Goal: Task Accomplishment & Management: Use online tool/utility

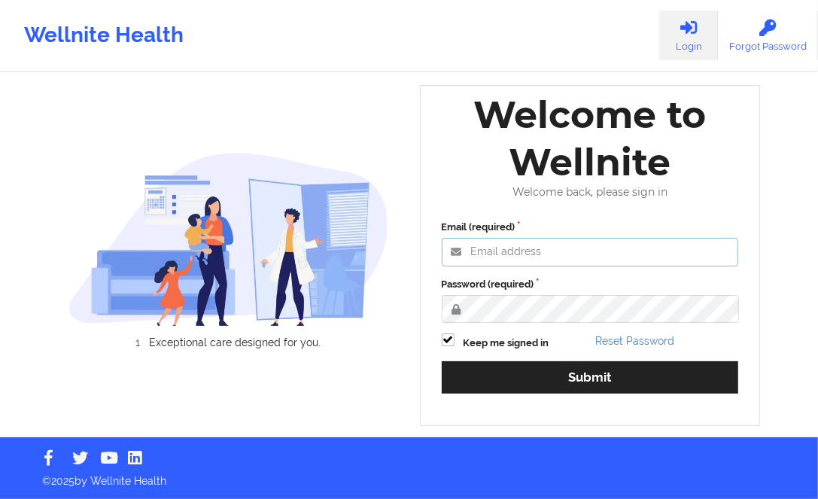
click at [179, 109] on input "Email (required)" at bounding box center [590, 252] width 297 height 29
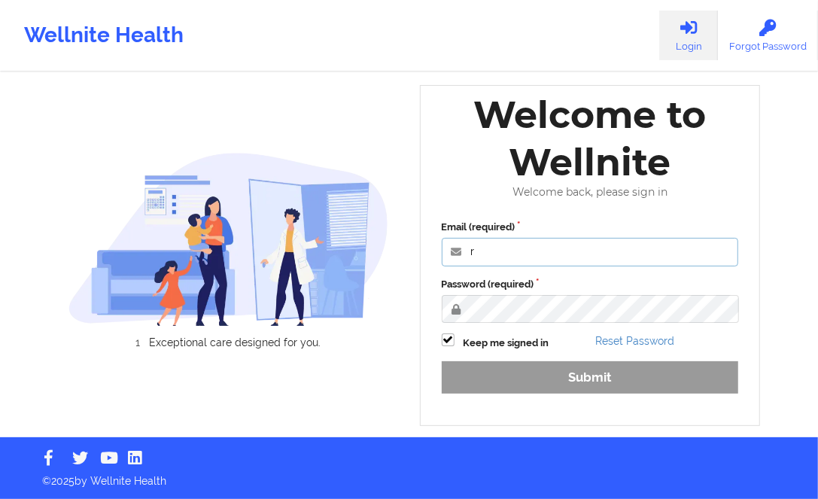
type input "[PERSON_NAME][EMAIL_ADDRESS][DOMAIN_NAME]"
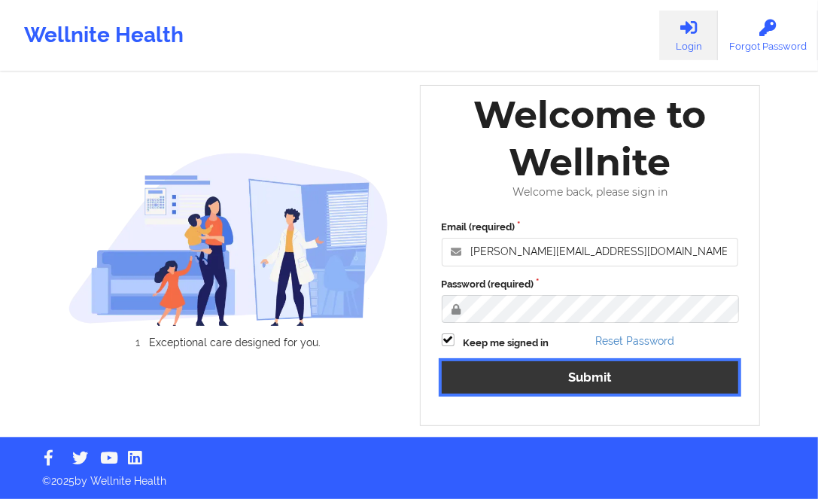
click at [179, 109] on button "Submit" at bounding box center [590, 377] width 297 height 32
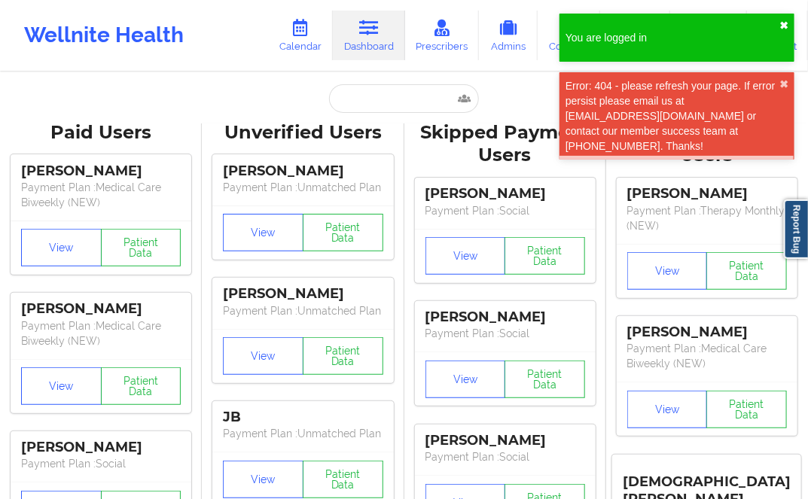
click at [179, 24] on button "✖︎" at bounding box center [783, 26] width 9 height 12
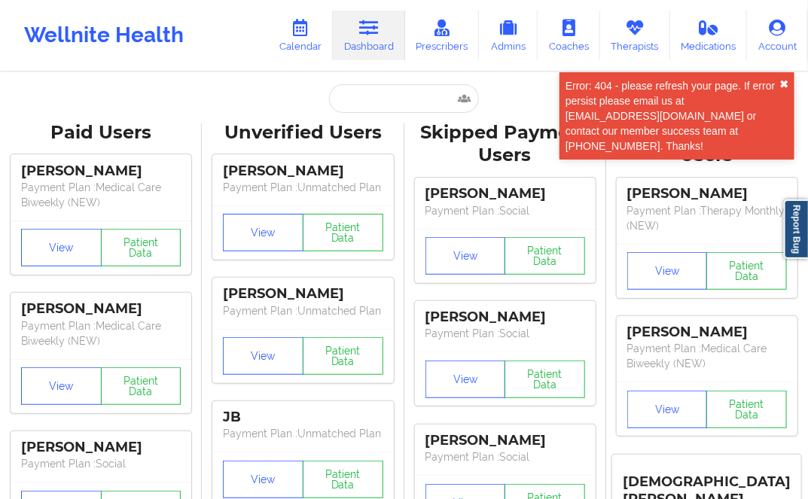
click at [179, 82] on button "✖︎" at bounding box center [783, 84] width 9 height 12
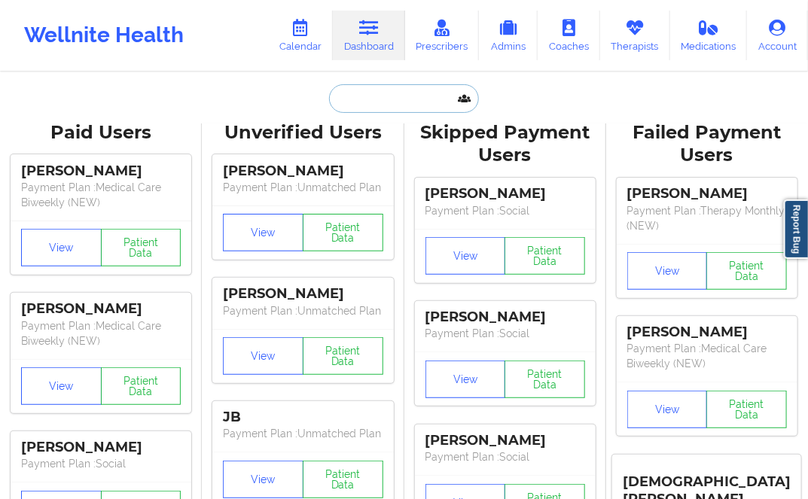
click at [179, 105] on input "text" at bounding box center [403, 98] width 149 height 29
paste input "[PERSON_NAME]"
type input "[PERSON_NAME]"
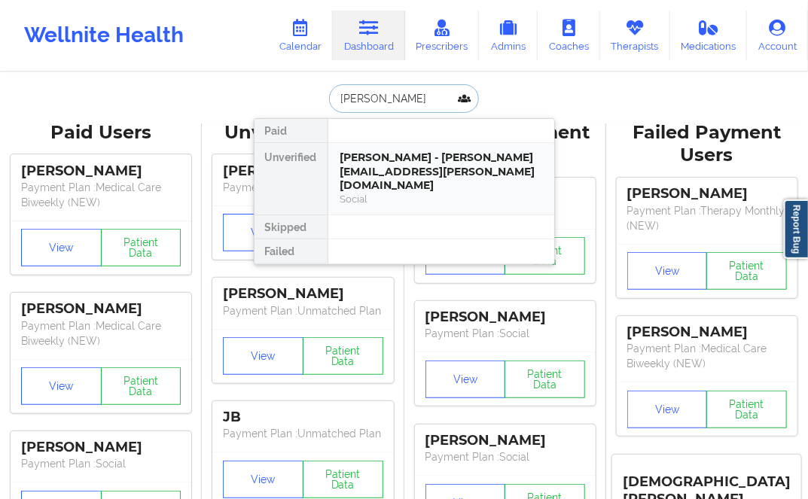
click at [179, 109] on div "[PERSON_NAME] - [PERSON_NAME][EMAIL_ADDRESS][PERSON_NAME][DOMAIN_NAME]" at bounding box center [441, 172] width 202 height 42
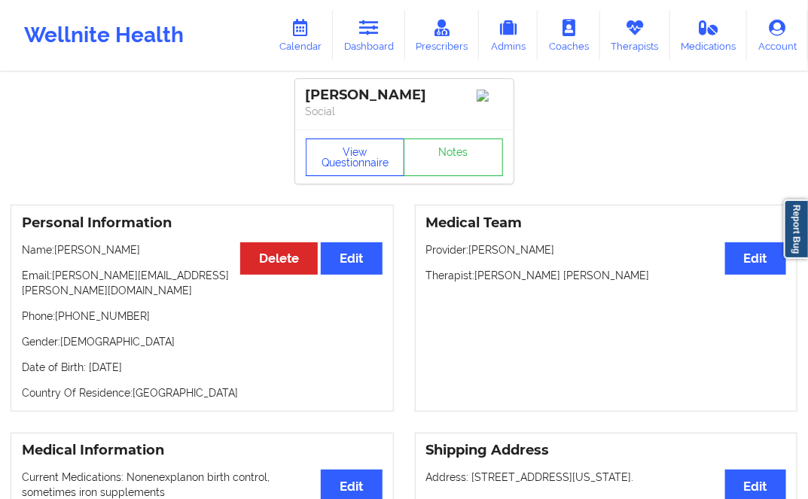
click at [179, 109] on button "View Questionnaire" at bounding box center [355, 158] width 99 height 38
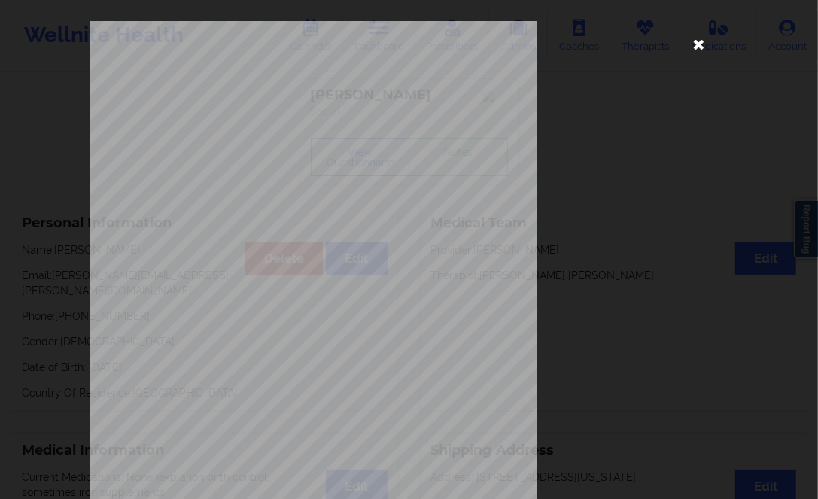
click at [179, 43] on icon at bounding box center [699, 44] width 24 height 24
